Goal: Browse casually: Explore the website without a specific task or goal

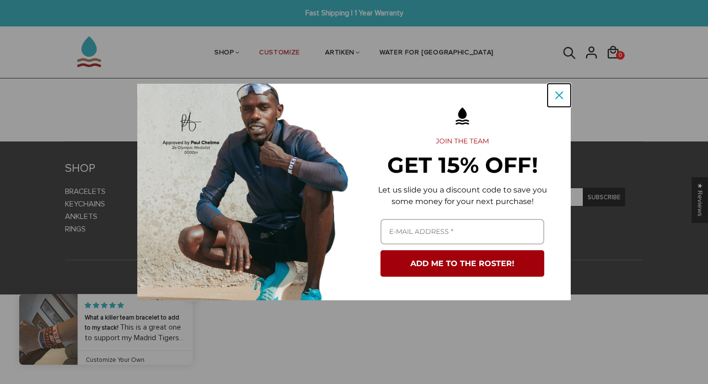
click at [562, 93] on icon "close icon" at bounding box center [559, 95] width 8 height 8
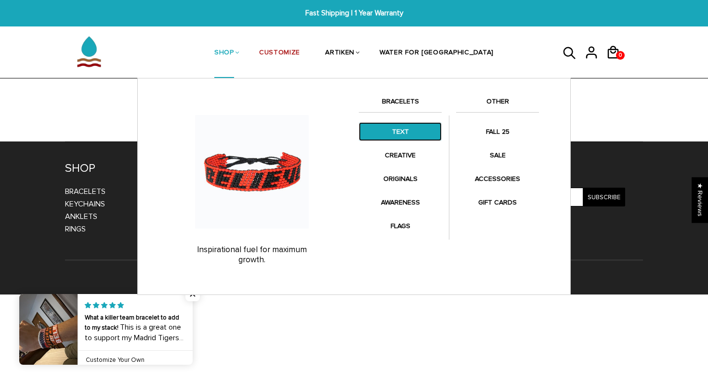
click at [404, 130] on link "TEXT" at bounding box center [400, 131] width 83 height 19
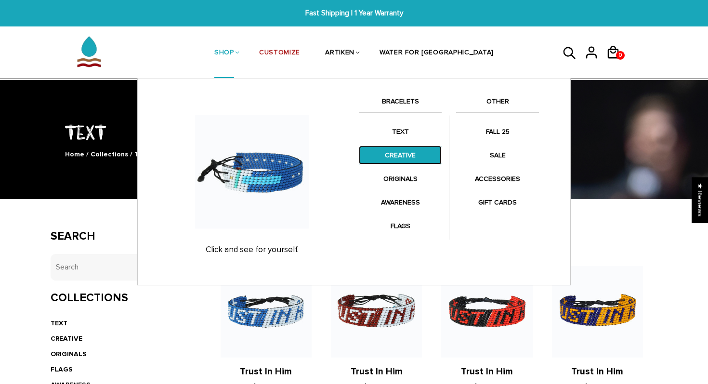
click at [391, 150] on link "CREATIVE" at bounding box center [400, 155] width 83 height 19
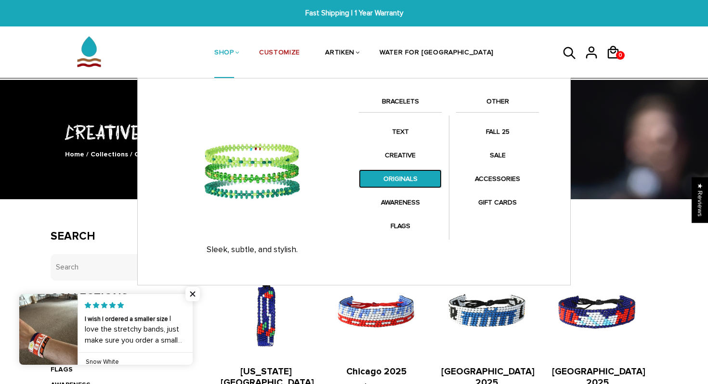
click at [406, 175] on link "ORIGINALS" at bounding box center [400, 179] width 83 height 19
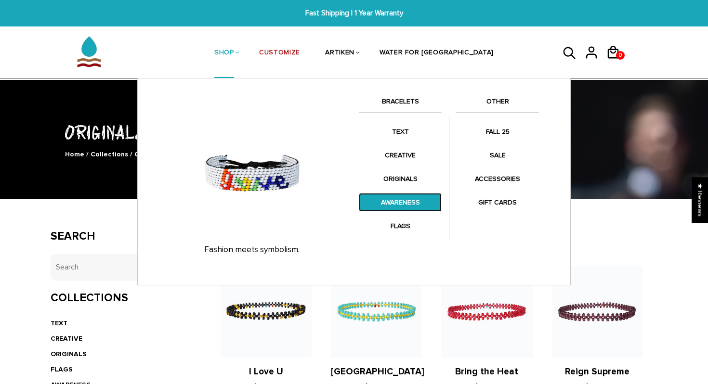
click at [419, 194] on link "AWARENESS" at bounding box center [400, 202] width 83 height 19
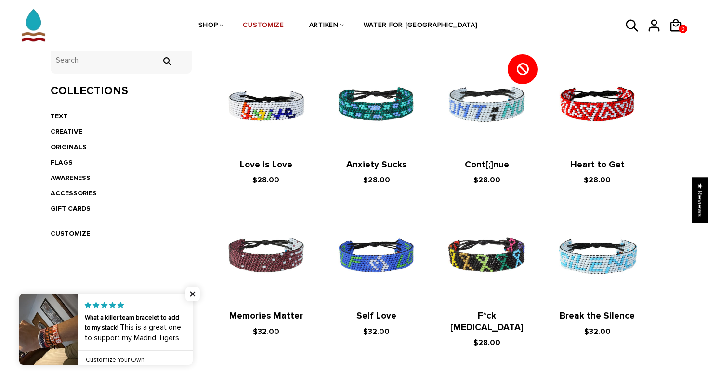
scroll to position [178, 0]
